Goal: Task Accomplishment & Management: Manage account settings

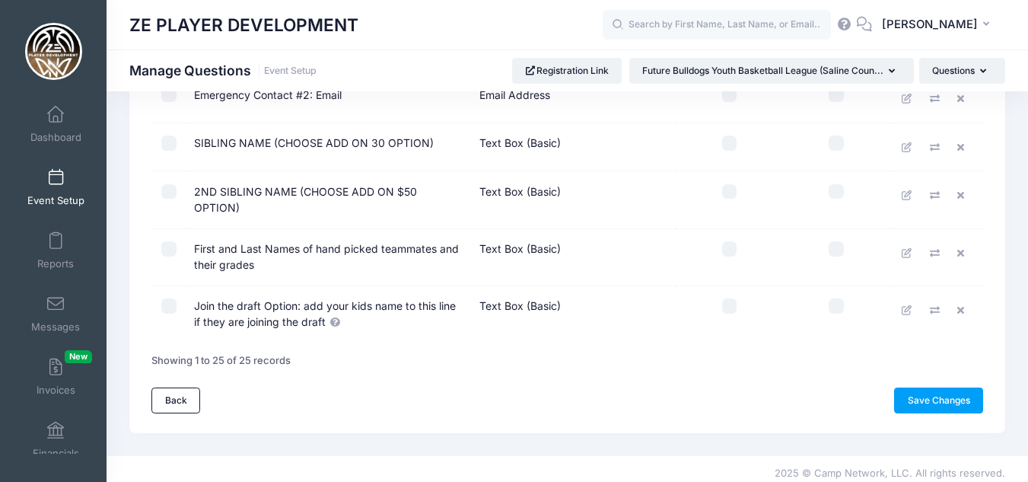
scroll to position [1123, 0]
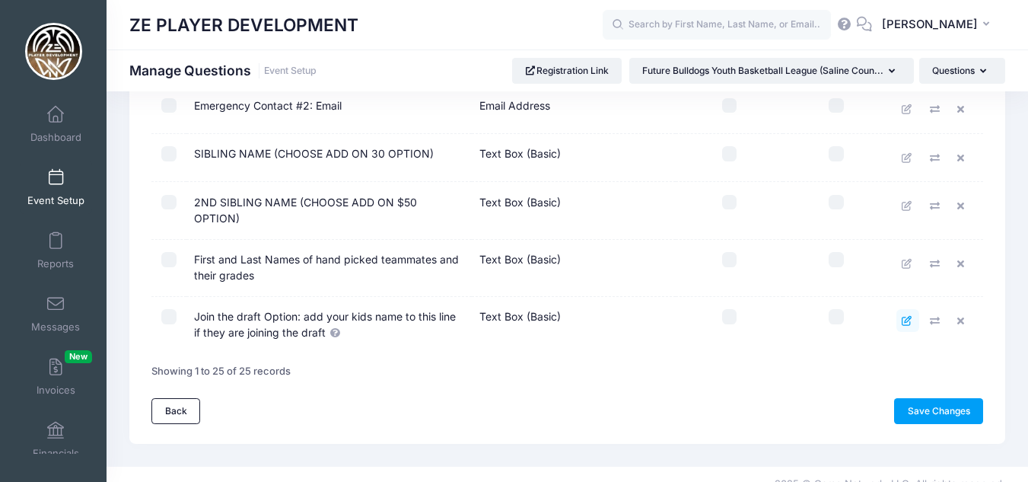
click at [909, 316] on icon at bounding box center [907, 321] width 12 height 10
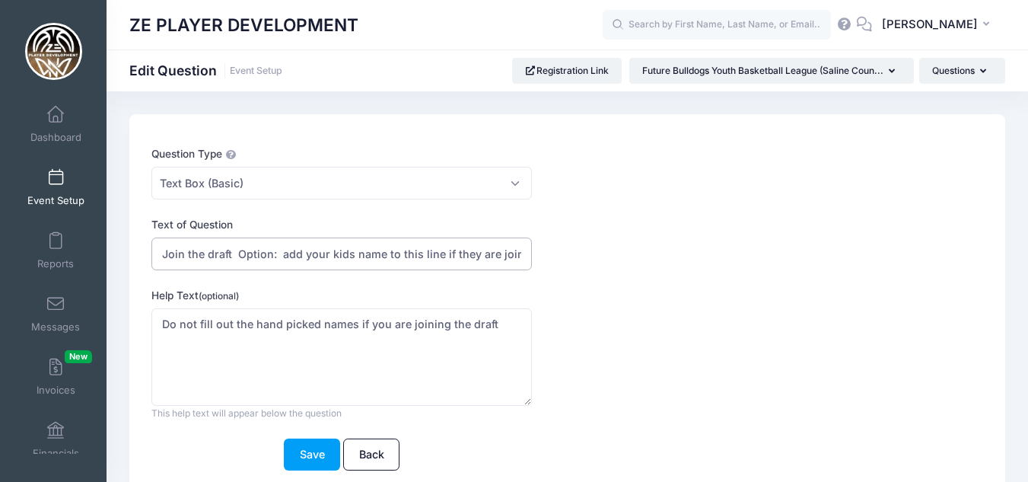
scroll to position [0, 57]
drag, startPoint x: 281, startPoint y: 254, endPoint x: 582, endPoint y: 262, distance: 301.4
click at [582, 262] on div "Text of Question Join the draft Option: add your kids name to this line if they…" at bounding box center [531, 243] width 761 height 53
type input "Join the draft Option: ONLY add your kid to this answer if they will be joining…"
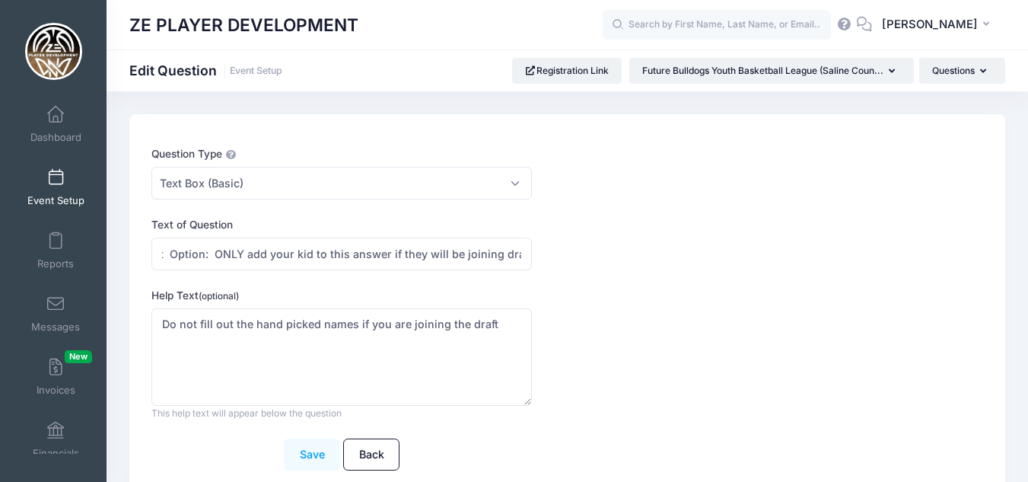
scroll to position [0, 0]
click at [320, 454] on button "Save" at bounding box center [312, 454] width 56 height 33
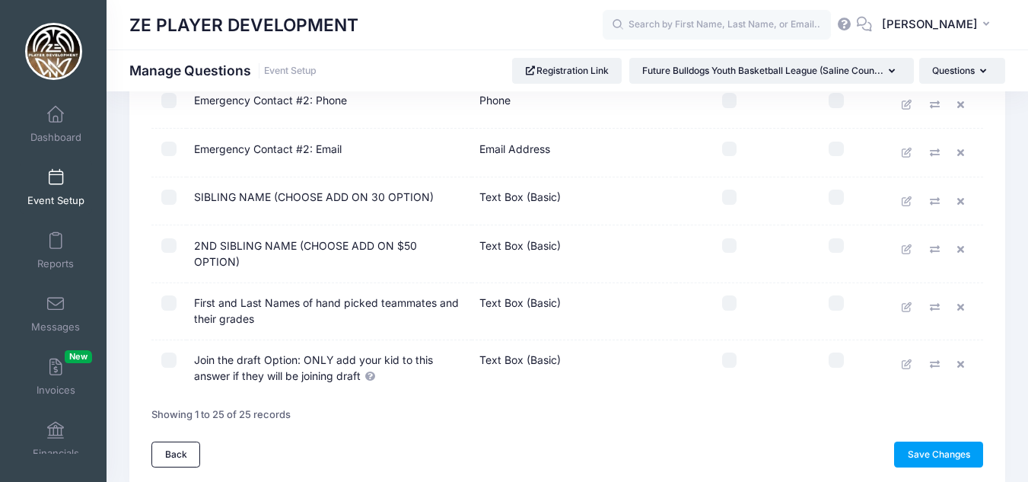
scroll to position [1093, 0]
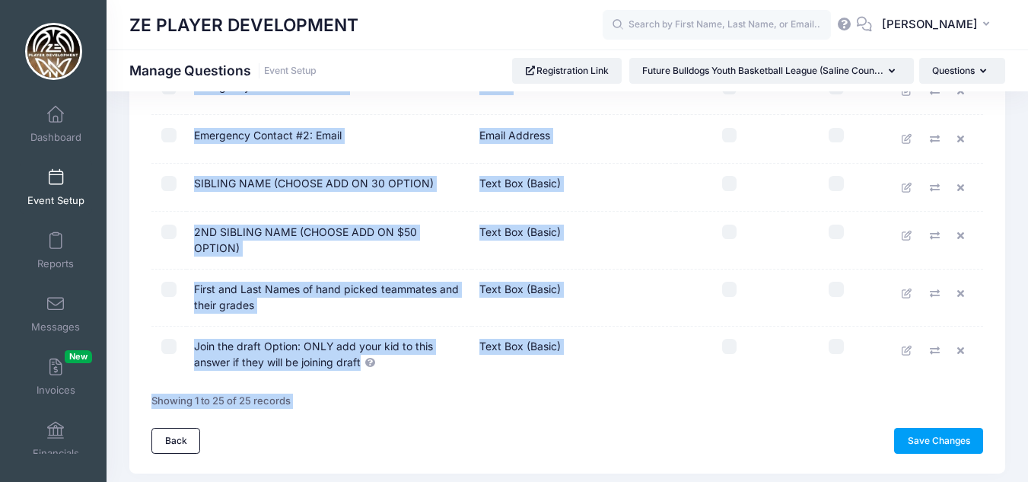
drag, startPoint x: 1027, startPoint y: 415, endPoint x: 1021, endPoint y: 373, distance: 43.0
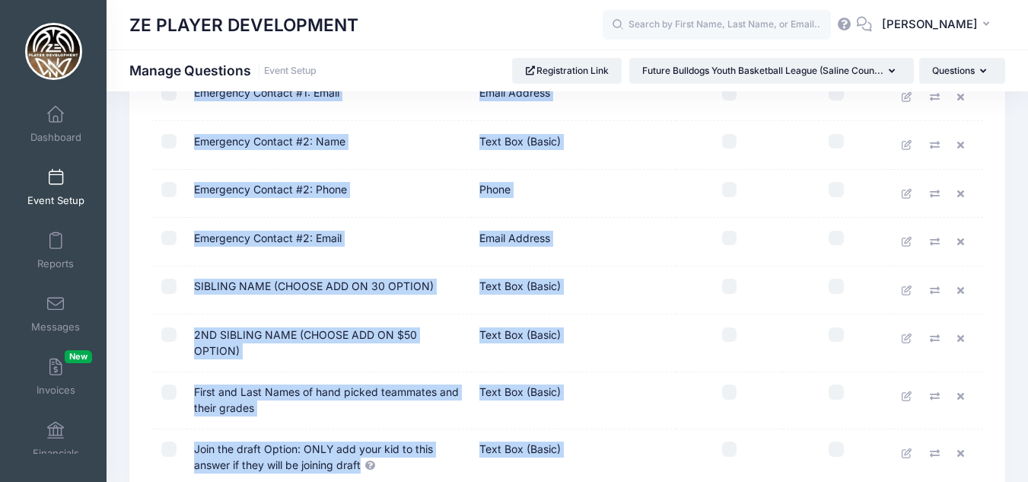
scroll to position [1134, 0]
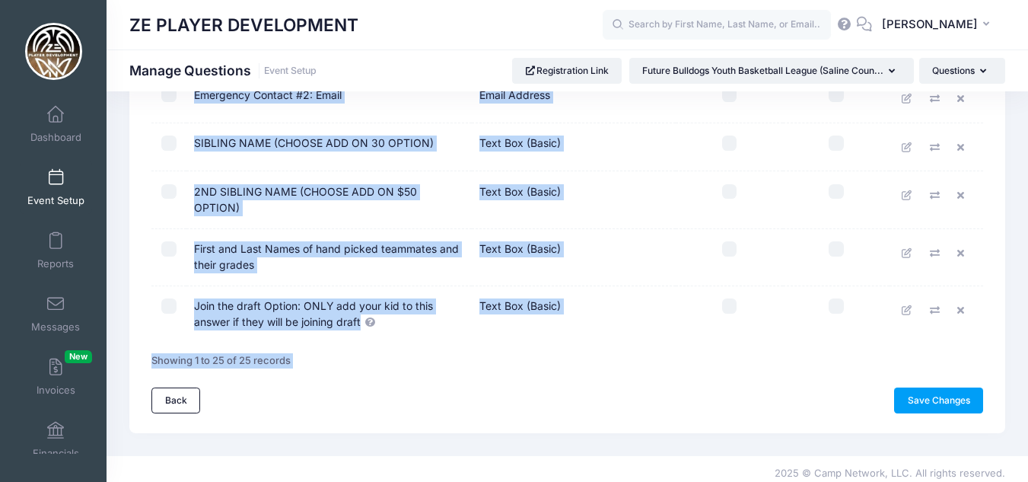
click at [727, 298] on input "checkbox" at bounding box center [729, 305] width 15 height 15
checkbox input "true"
click at [733, 241] on input "checkbox" at bounding box center [729, 248] width 15 height 15
checkbox input "false"
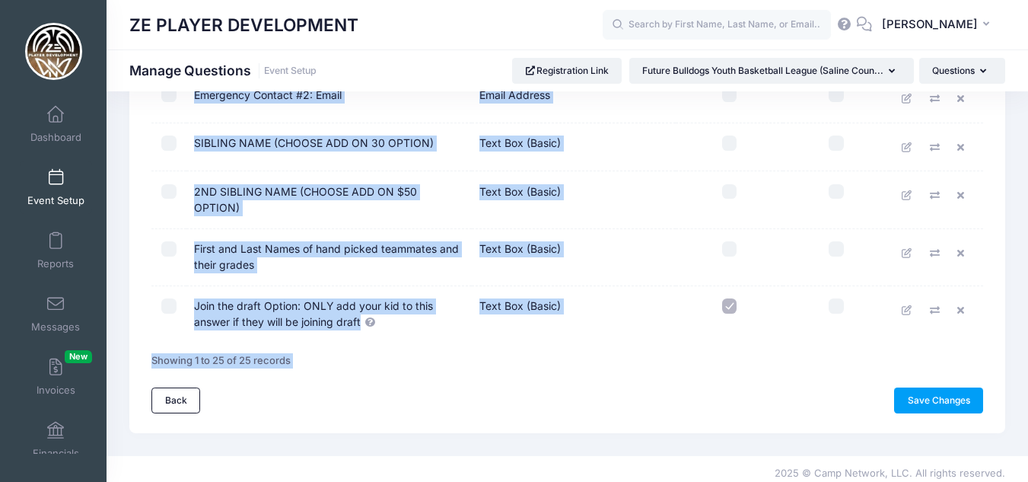
click at [731, 299] on input "checkbox" at bounding box center [729, 305] width 15 height 15
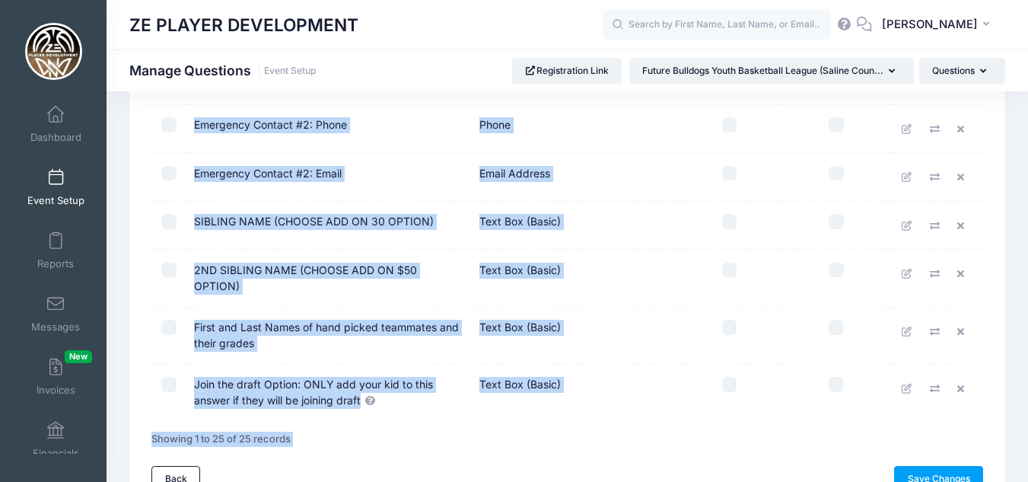
scroll to position [1101, 0]
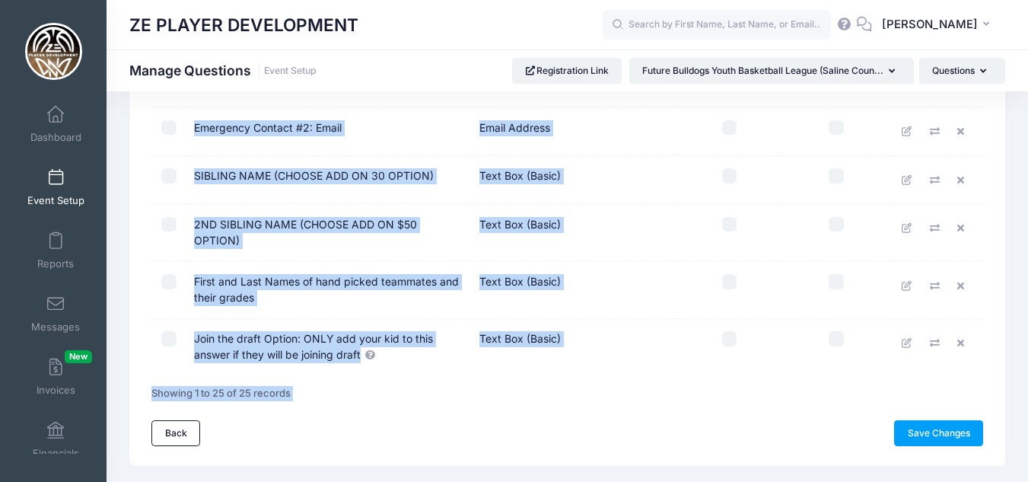
click at [733, 333] on input "checkbox" at bounding box center [729, 338] width 15 height 15
checkbox input "true"
click at [729, 274] on input "checkbox" at bounding box center [729, 281] width 15 height 15
checkbox input "true"
click at [906, 338] on icon at bounding box center [907, 343] width 12 height 10
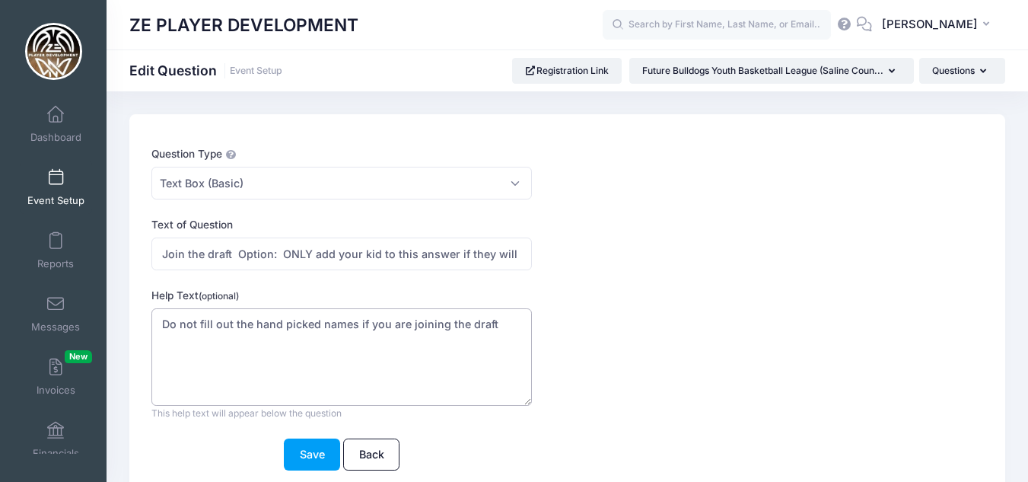
drag, startPoint x: 497, startPoint y: 324, endPoint x: 146, endPoint y: 324, distance: 350.7
click at [146, 324] on div "Question Type Please Select Checkboxes Country Date Document Upload Dropdown Dr…" at bounding box center [532, 317] width 775 height 342
click at [469, 395] on textarea "Do not fill out the hand picked names if you are joining the draft" at bounding box center [341, 357] width 380 height 98
click at [501, 327] on textarea "Do not fill out the hand picked names if you are joining the draft" at bounding box center [341, 357] width 380 height 98
type textarea "Do not fill out the hand picked names if you are joining the draft If you will …"
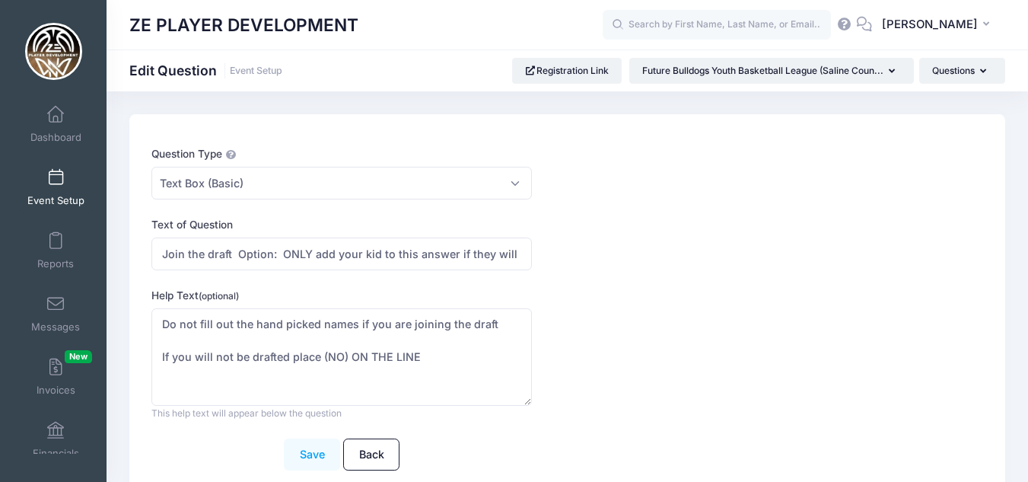
click at [313, 448] on button "Save" at bounding box center [312, 454] width 56 height 33
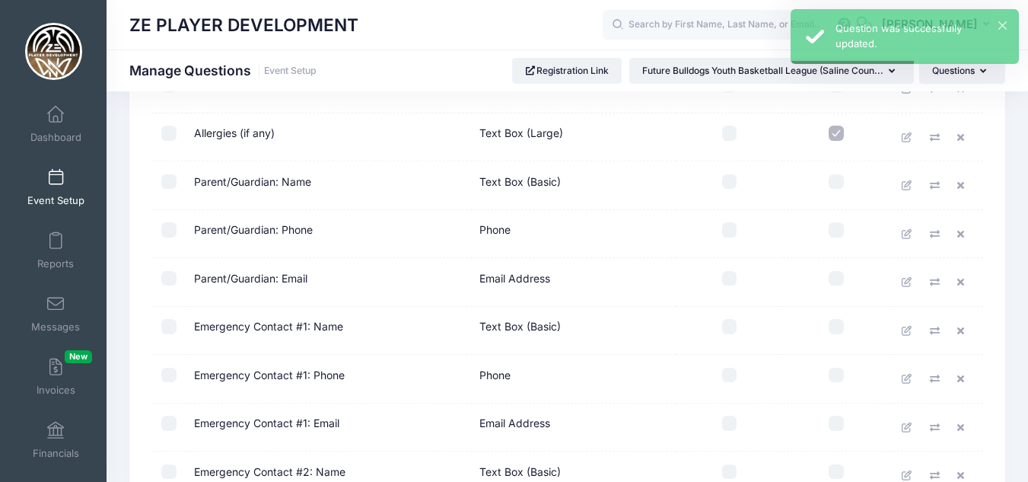
scroll to position [1134, 0]
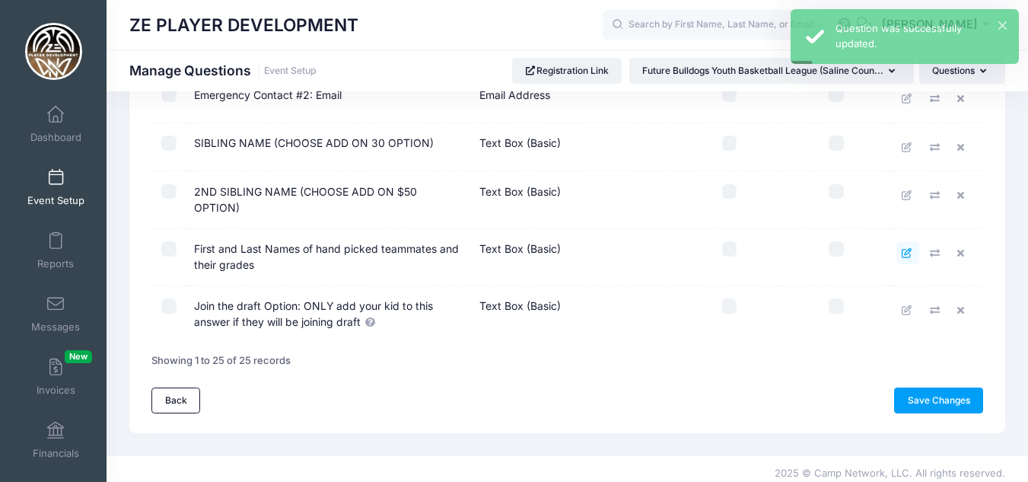
click at [902, 248] on icon at bounding box center [907, 253] width 12 height 10
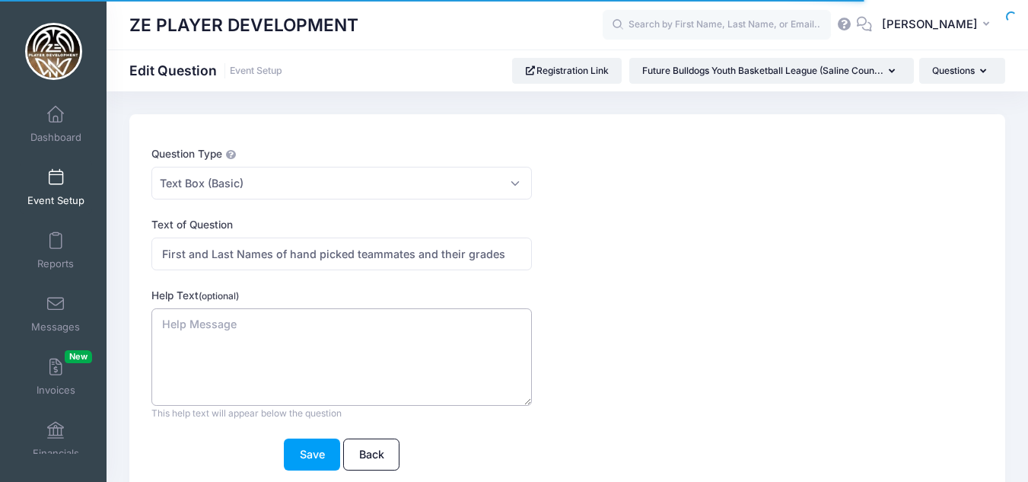
click at [220, 323] on textarea "Help Text (optional)" at bounding box center [341, 357] width 380 height 98
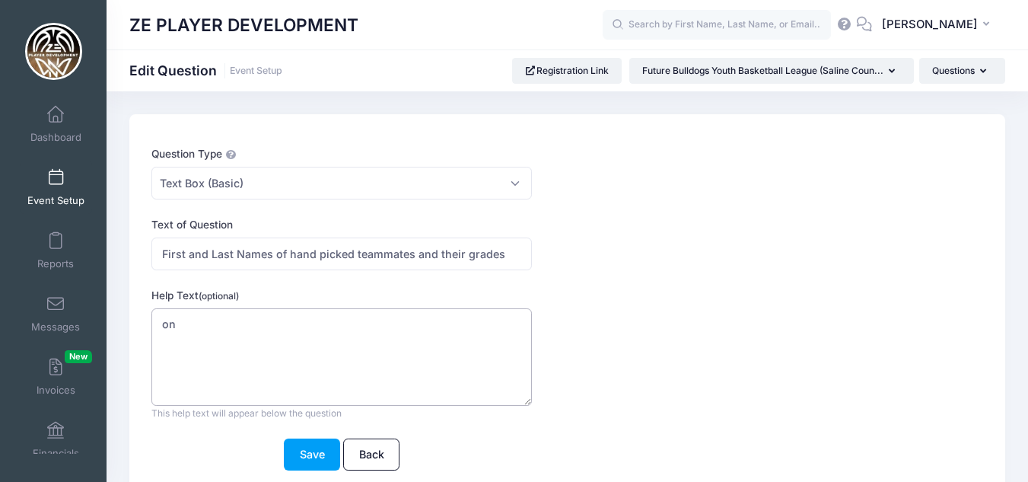
type textarea "o"
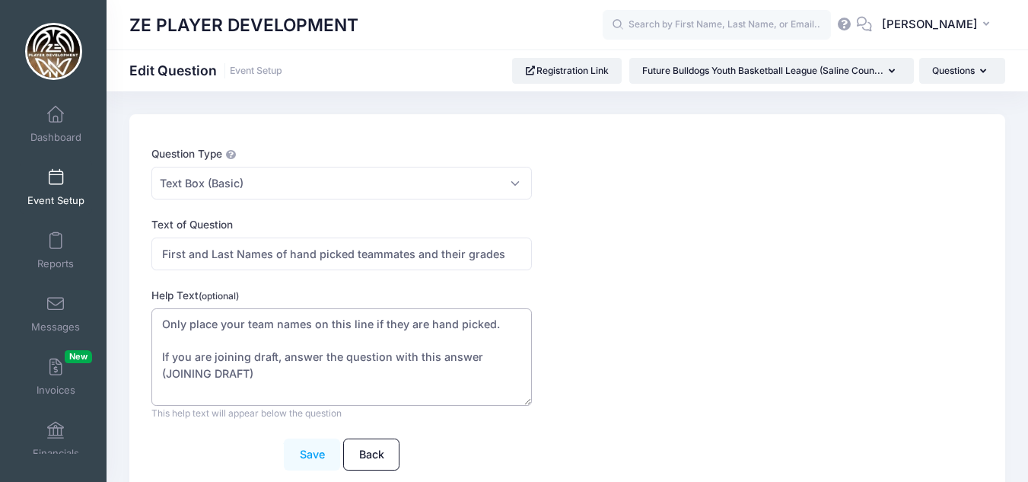
type textarea "Only place your team names on this line if they are hand picked. If you are joi…"
click at [304, 453] on button "Save" at bounding box center [312, 454] width 56 height 33
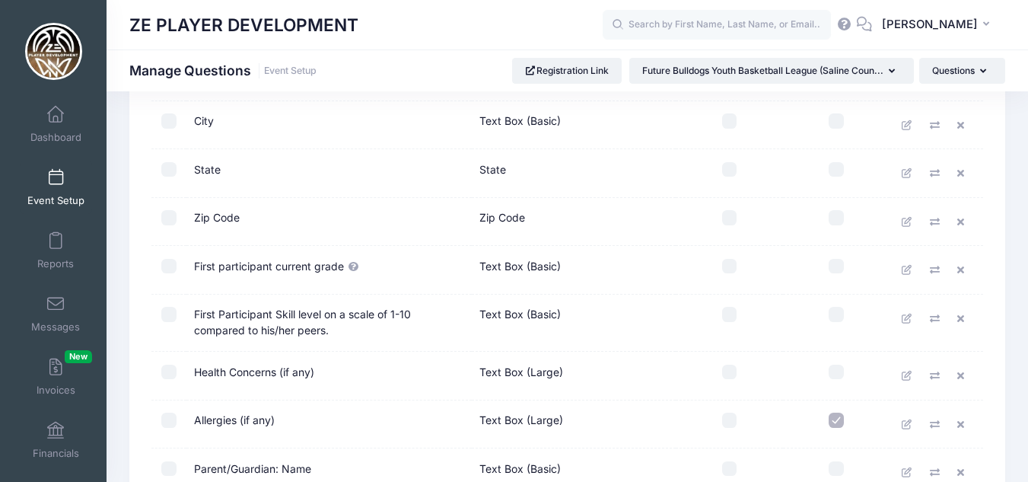
scroll to position [370, 0]
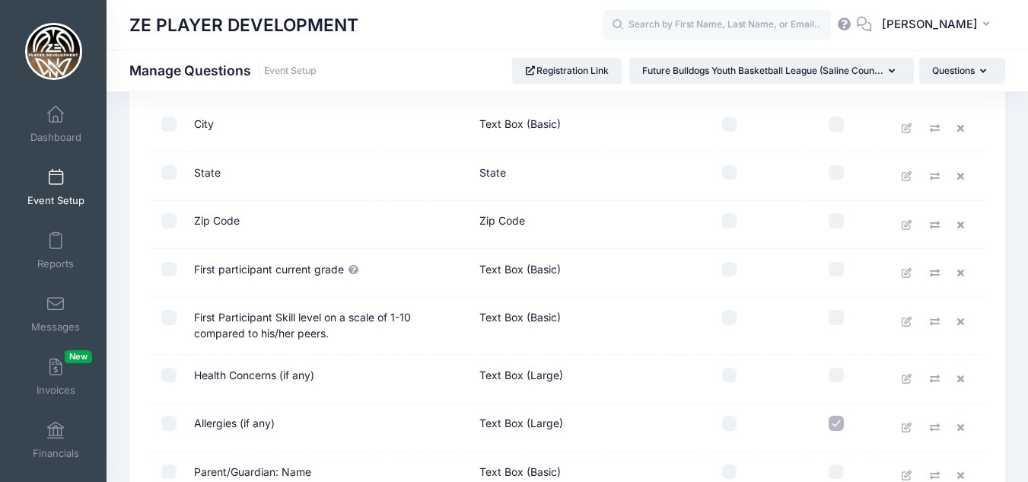
click at [730, 273] on input "checkbox" at bounding box center [729, 269] width 15 height 15
checkbox input "true"
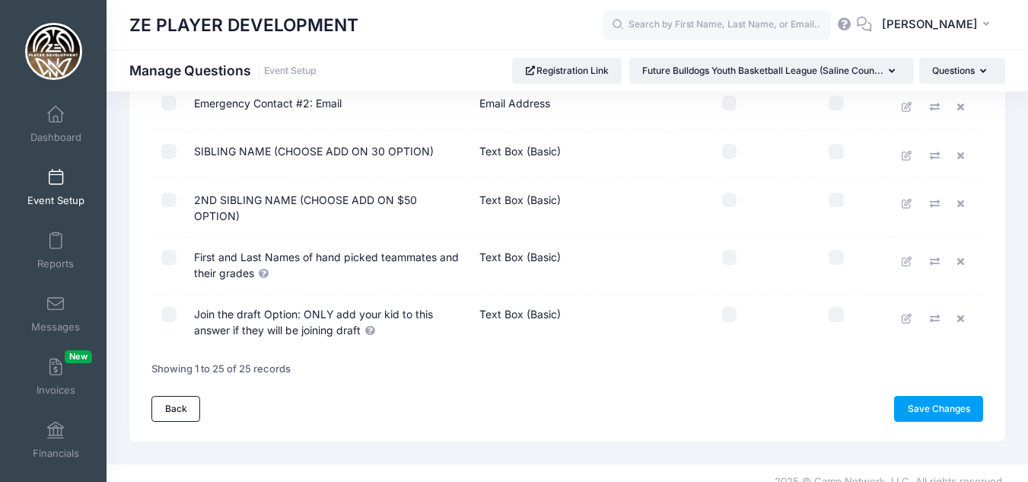
scroll to position [1109, 0]
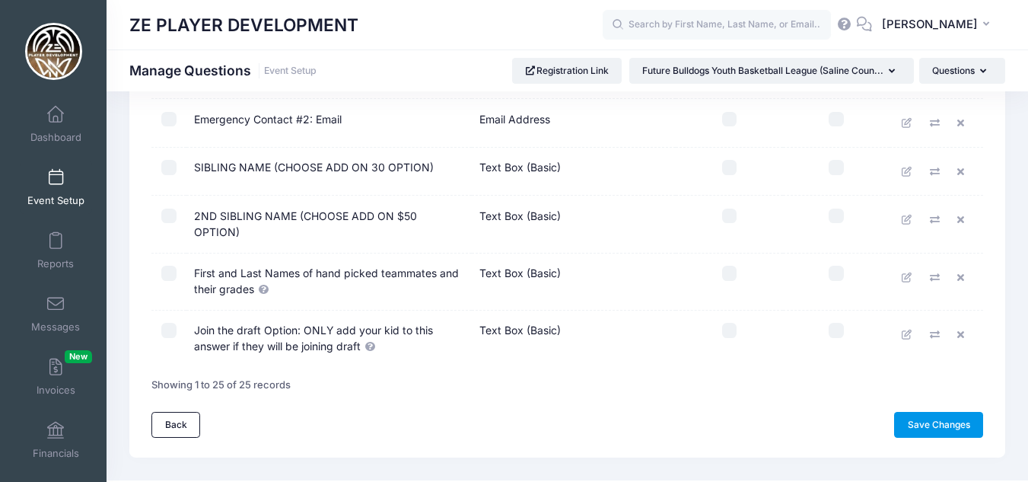
click at [946, 412] on link "Save Changes" at bounding box center [938, 425] width 89 height 26
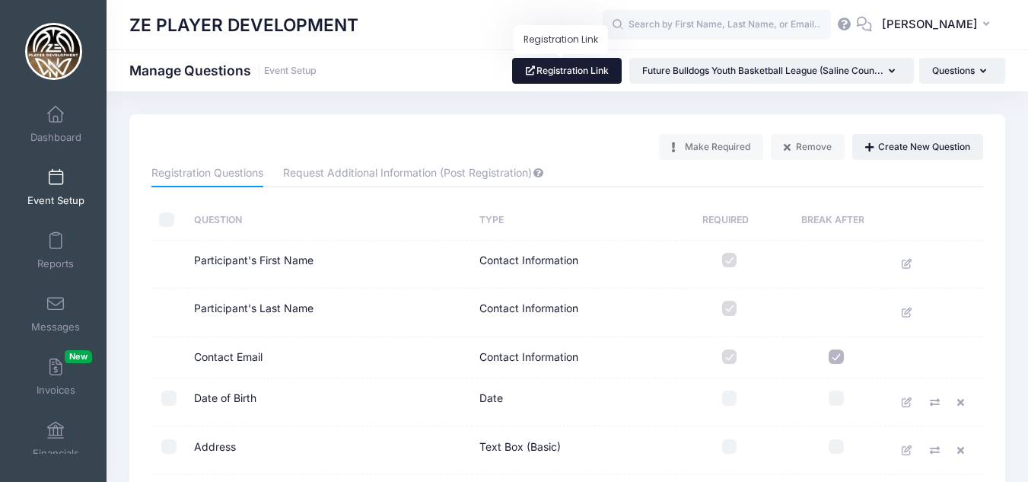
click at [569, 66] on link "Registration Link" at bounding box center [567, 71] width 110 height 26
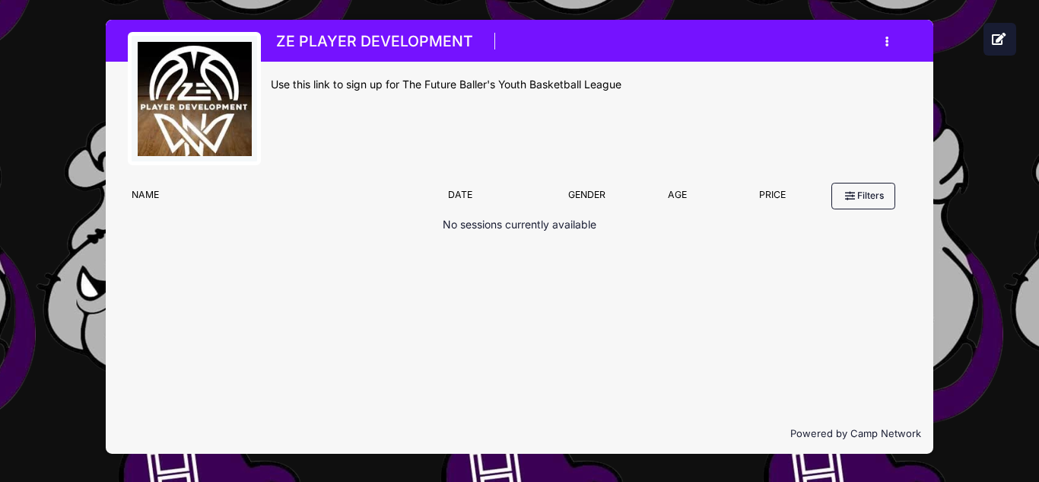
click at [987, 61] on div "ZE PLAYER DEVELOPMENT Register My Profile My Events Settings" at bounding box center [520, 236] width 994 height 473
drag, startPoint x: 836, startPoint y: 1, endPoint x: 628, endPoint y: 138, distance: 249.8
click at [628, 138] on div "ZE PLAYER DEVELOPMENT Register My Profile My Events Settings Announcements Logo…" at bounding box center [591, 103] width 641 height 143
drag, startPoint x: 676, startPoint y: 37, endPoint x: 994, endPoint y: 159, distance: 339.8
click at [994, 159] on div "ZE PLAYER DEVELOPMENT Register My Profile My Events Settings" at bounding box center [520, 236] width 994 height 473
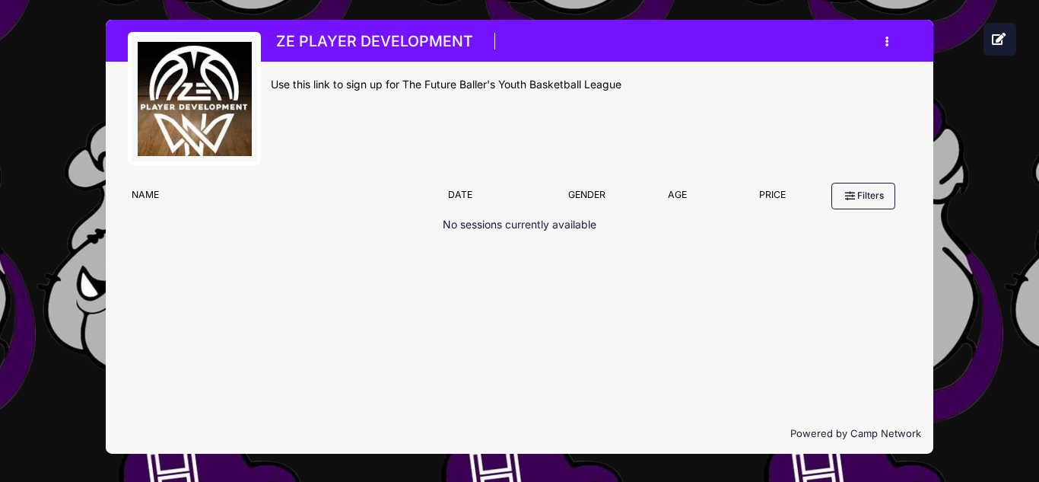
drag, startPoint x: 946, startPoint y: 0, endPoint x: 17, endPoint y: 409, distance: 1015.1
click at [17, 409] on div "ZE PLAYER DEVELOPMENT Register My Profile My Events Settings" at bounding box center [519, 241] width 1039 height 482
click at [889, 42] on button "button" at bounding box center [890, 41] width 41 height 27
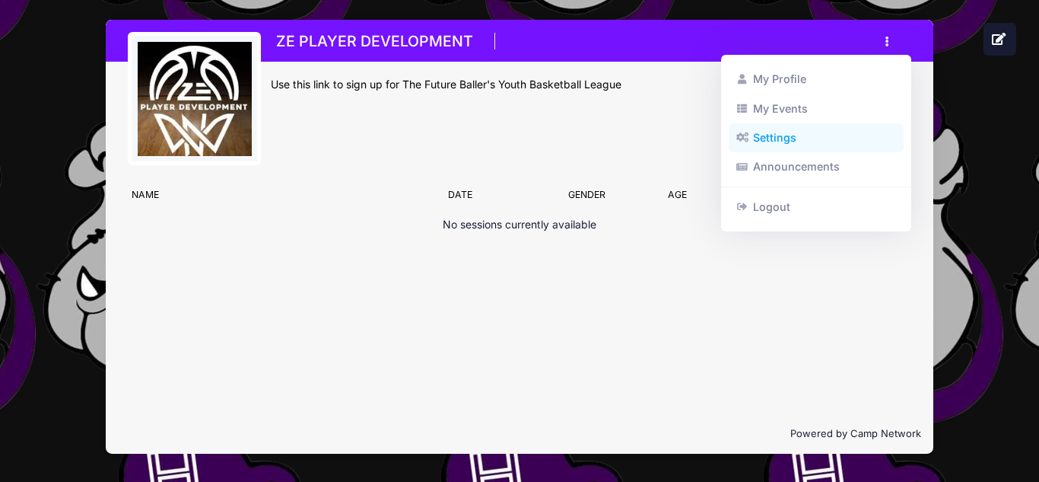
click at [781, 137] on link "Settings" at bounding box center [817, 137] width 176 height 29
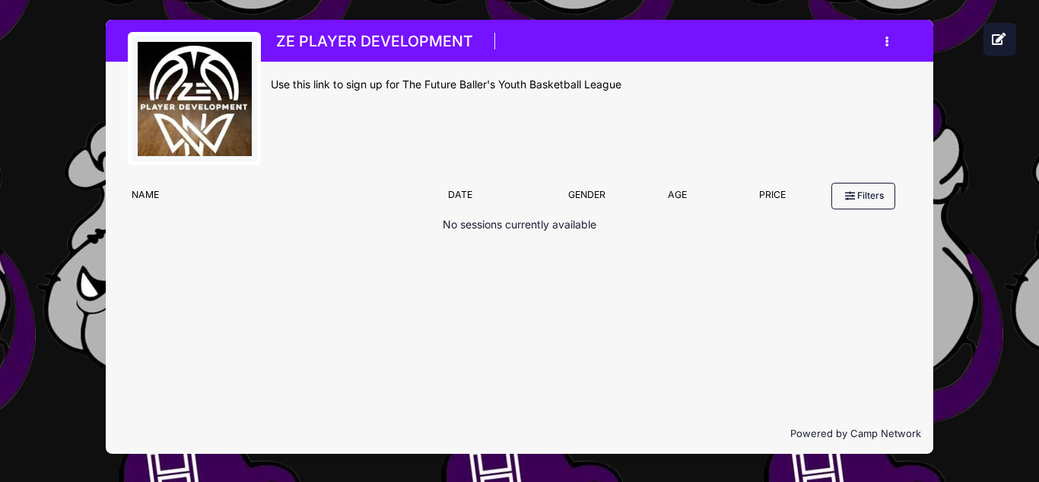
click at [1003, 132] on div "ZE PLAYER DEVELOPMENT Register My Profile My Events Settings" at bounding box center [520, 236] width 994 height 473
